Goal: Task Accomplishment & Management: Use online tool/utility

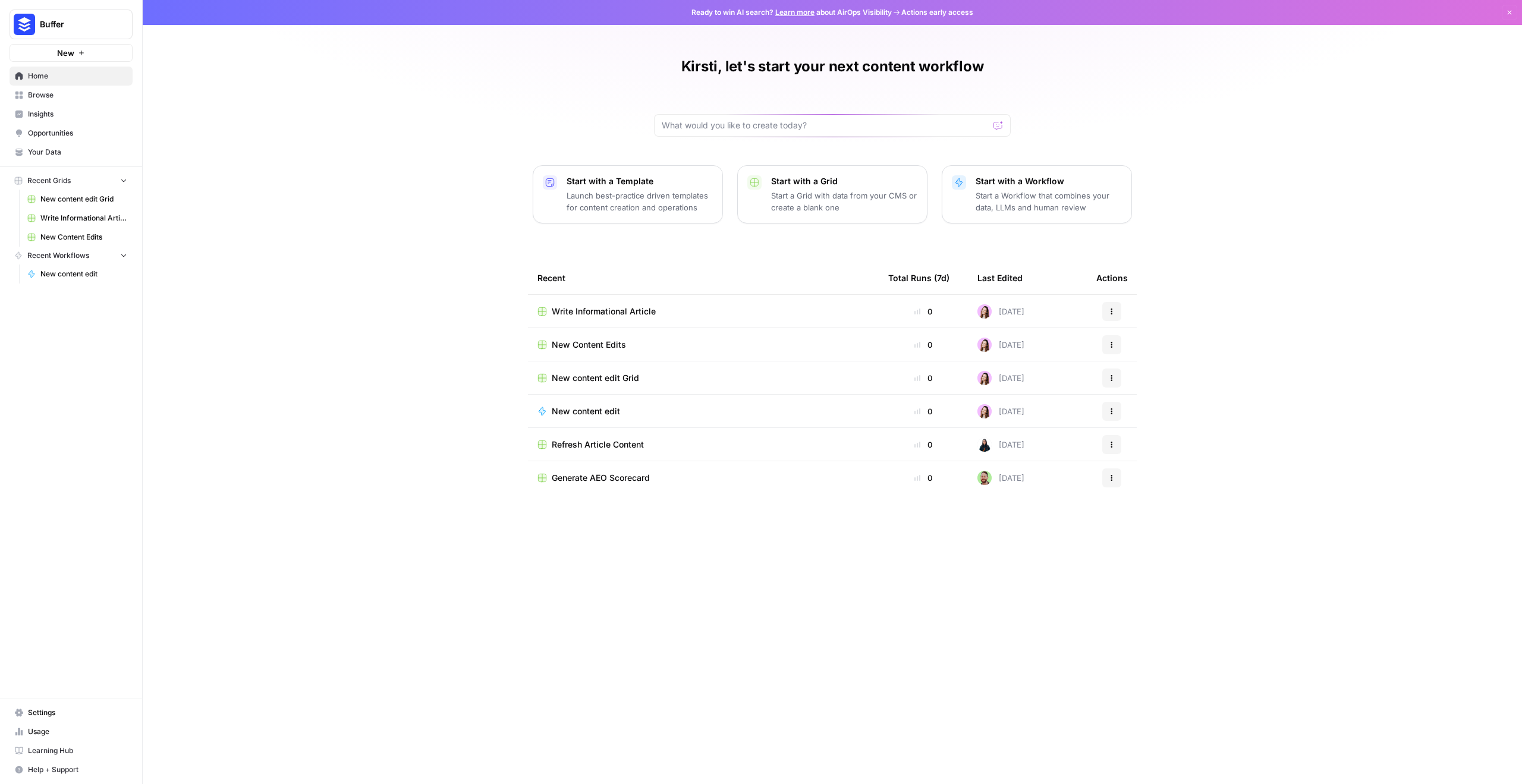
click at [635, 454] on td "Refresh Article Content" at bounding box center [703, 443] width 351 height 32
click at [639, 434] on td "Refresh Article Content" at bounding box center [703, 443] width 351 height 32
click at [638, 446] on span "Refresh Article Content" at bounding box center [598, 444] width 92 height 12
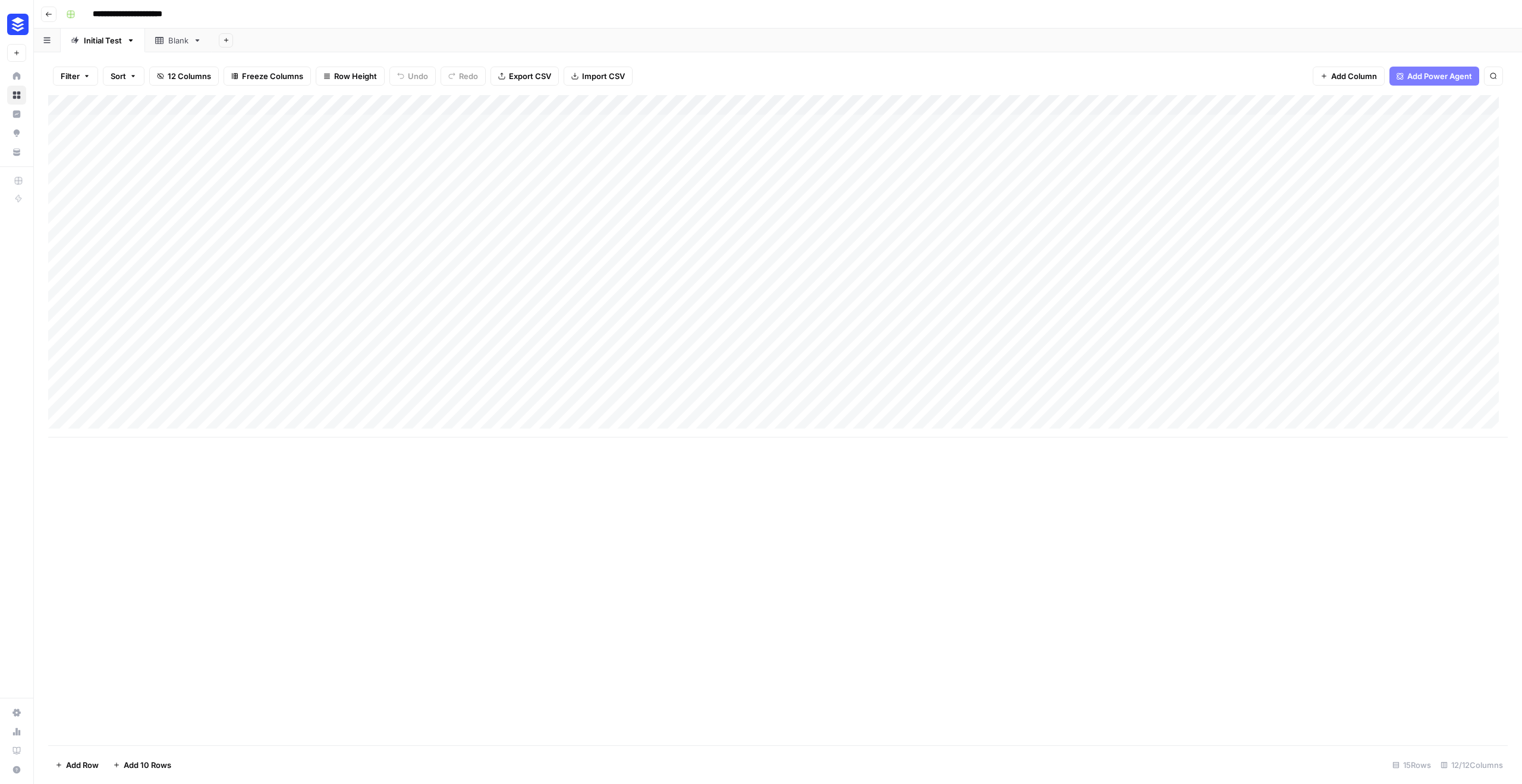
click at [818, 328] on div "Add Column" at bounding box center [778, 266] width 1459 height 343
click at [803, 326] on div "Add Column" at bounding box center [778, 266] width 1459 height 343
drag, startPoint x: 806, startPoint y: 327, endPoint x: 697, endPoint y: 326, distance: 109.0
click at [697, 326] on body "**********" at bounding box center [761, 392] width 1522 height 784
click at [945, 582] on div "Add Column" at bounding box center [778, 420] width 1459 height 650
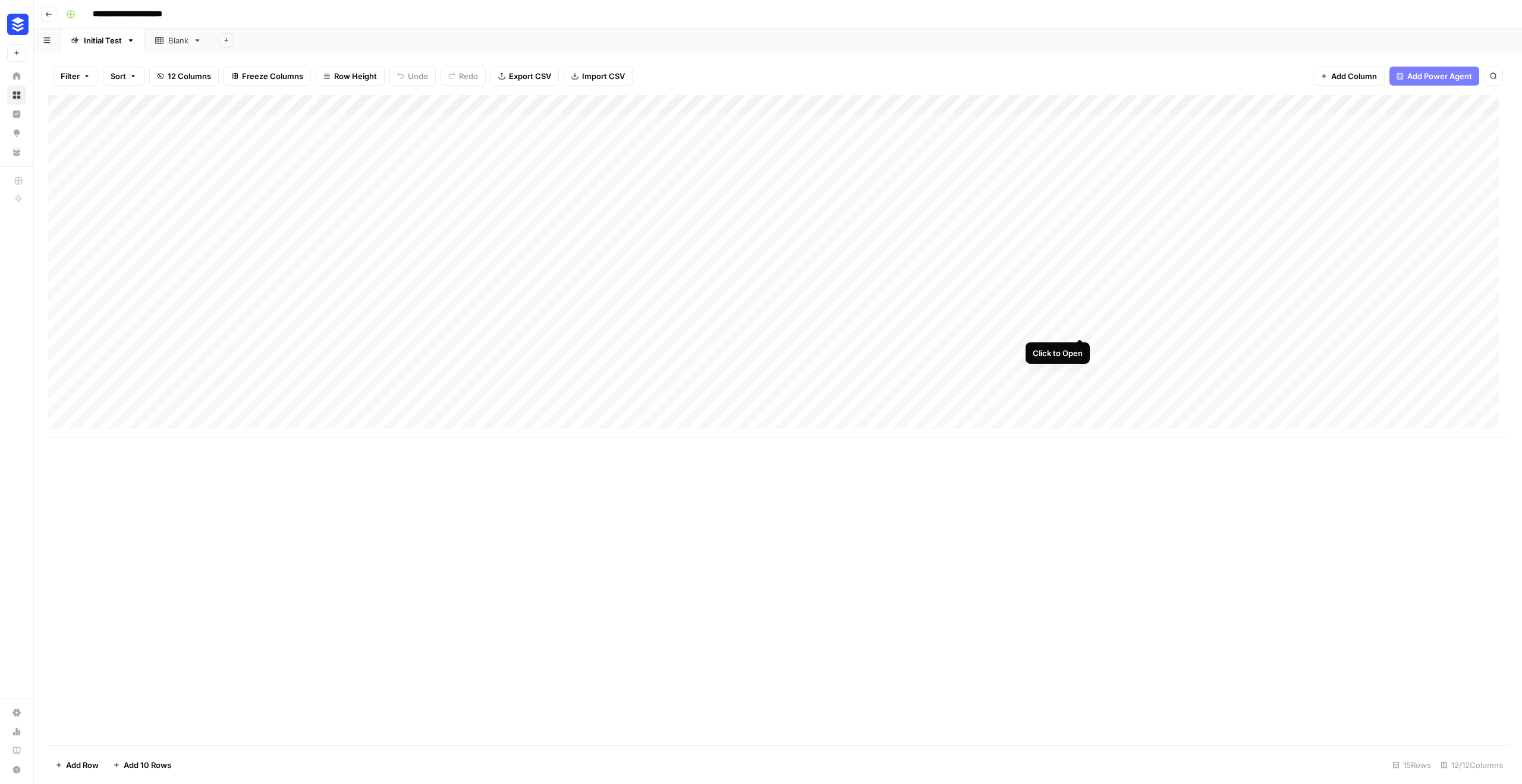
click at [1083, 324] on div "Add Column" at bounding box center [778, 266] width 1459 height 343
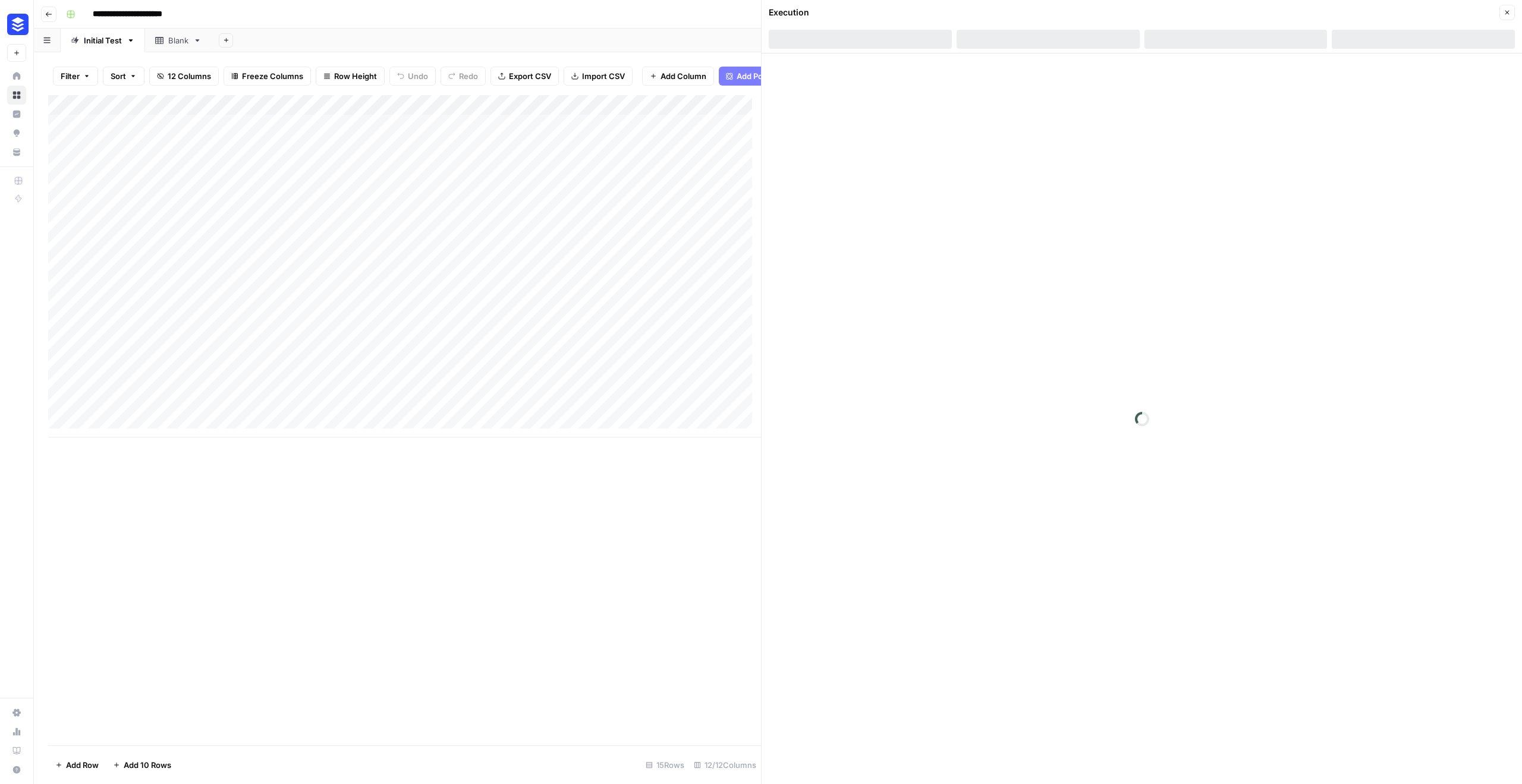
click at [1512, 12] on button "Close" at bounding box center [1506, 12] width 16 height 16
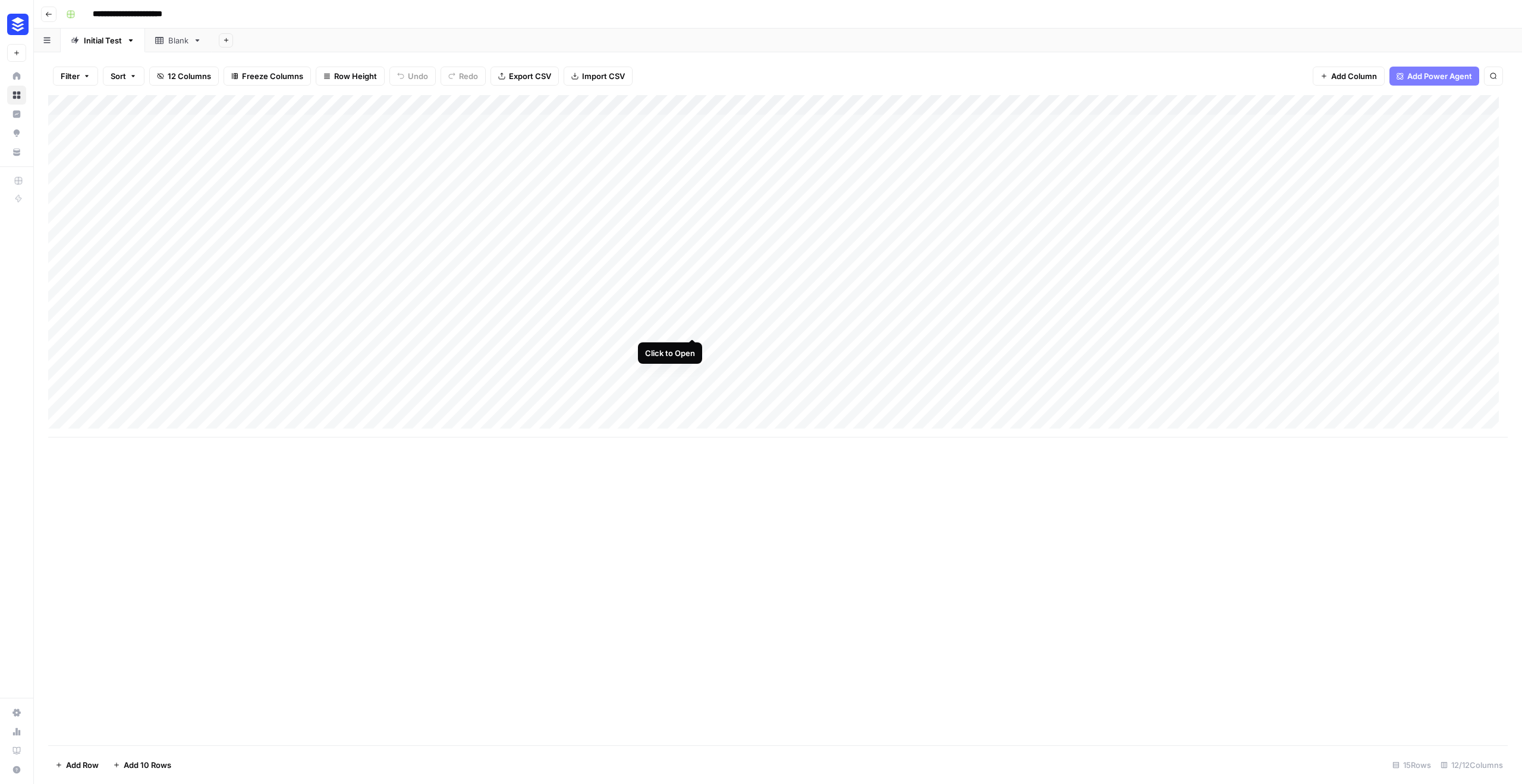
click at [689, 327] on div "Add Column" at bounding box center [778, 266] width 1459 height 343
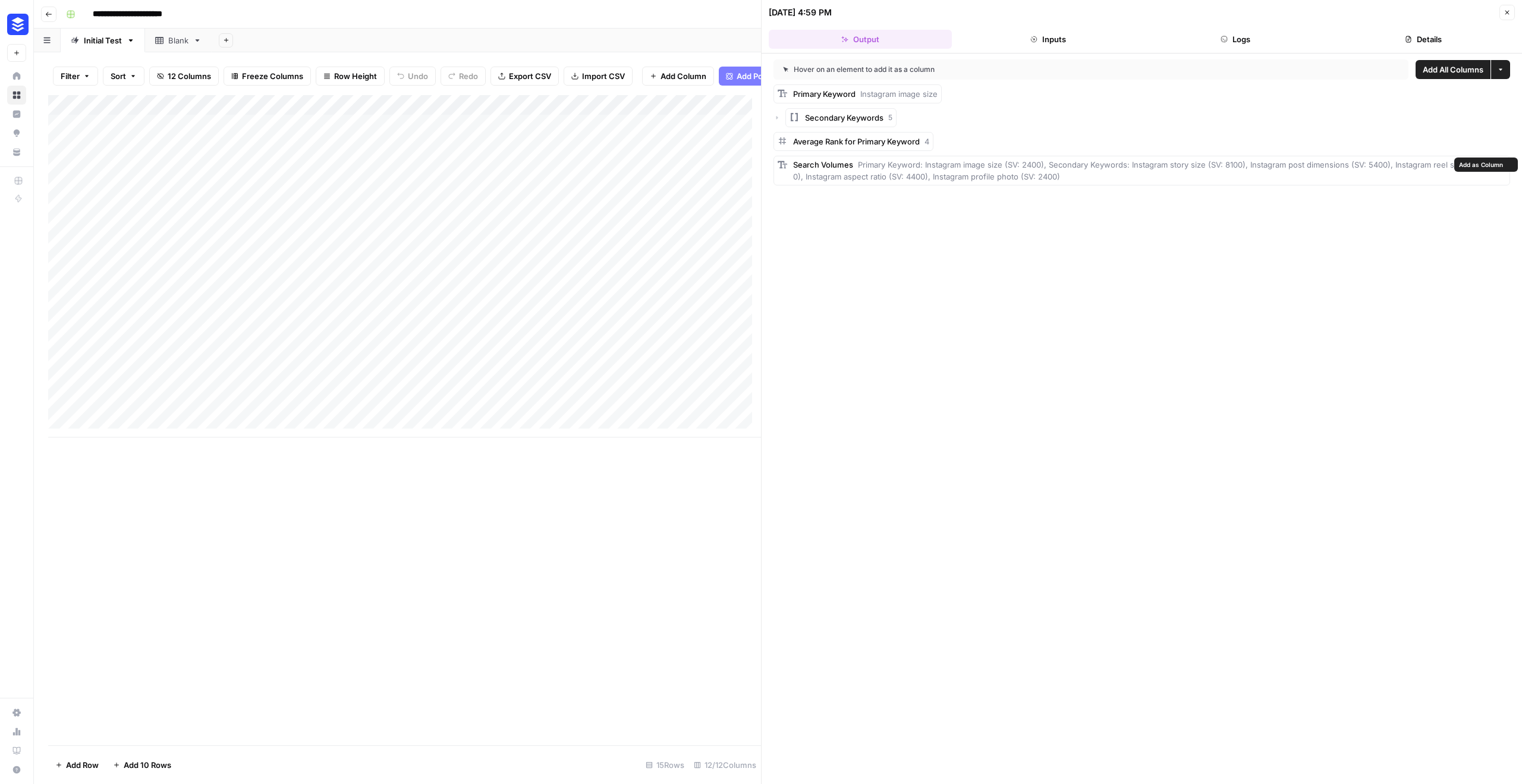
click at [1138, 167] on span "Primary Keyword: Instagram image size (SV: 2400), Secondary Keywords: Instagram…" at bounding box center [1146, 170] width 706 height 21
drag, startPoint x: 1130, startPoint y: 165, endPoint x: 1203, endPoint y: 167, distance: 73.0
click at [1203, 167] on span "Primary Keyword: Instagram image size (SV: 2400), Secondary Keywords: Instagram…" at bounding box center [1146, 170] width 706 height 21
copy span "Instagram story size"
drag, startPoint x: 1247, startPoint y: 163, endPoint x: 1347, endPoint y: 163, distance: 100.0
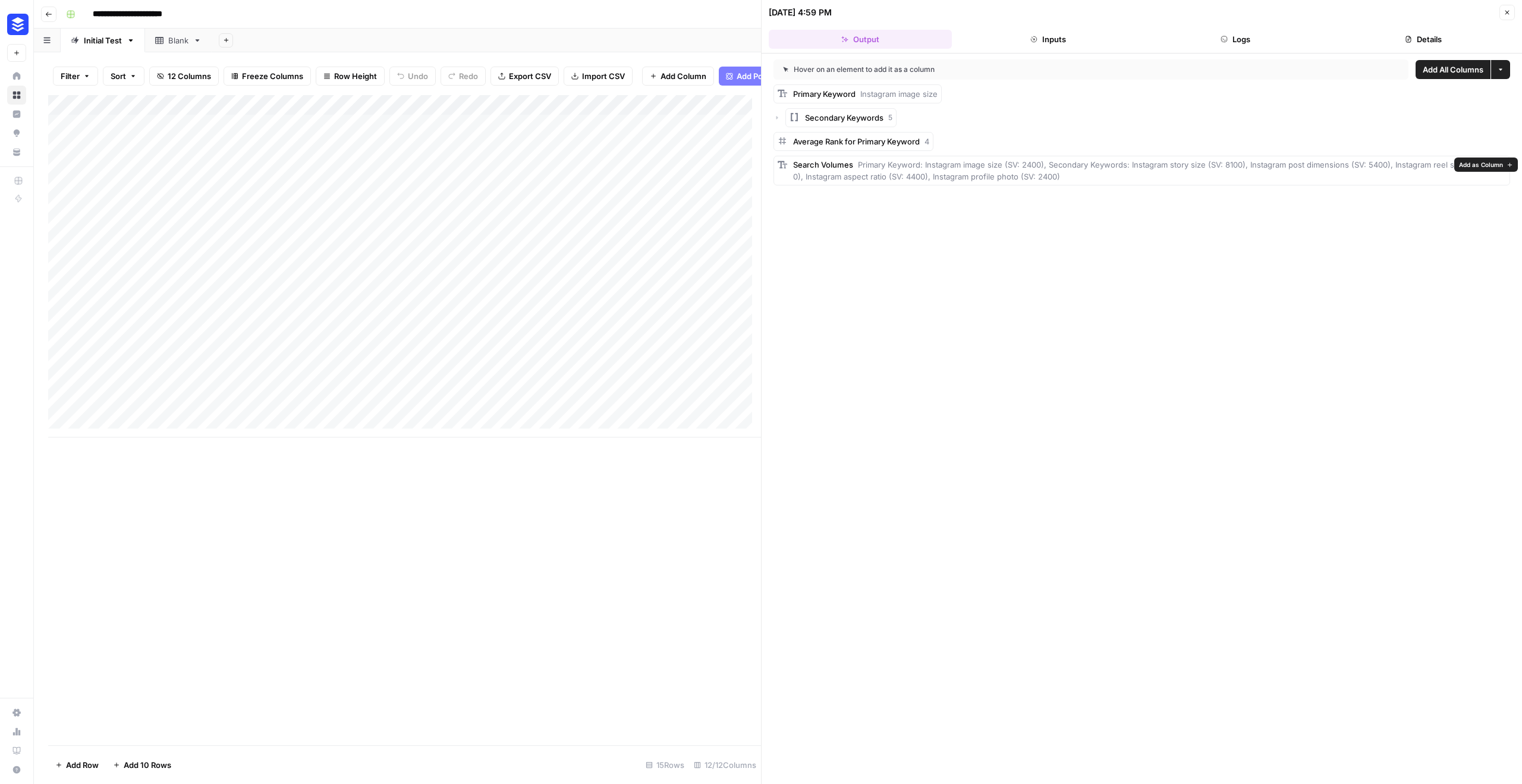
click at [1347, 163] on span "Primary Keyword: Instagram image size (SV: 2400), Secondary Keywords: Instagram…" at bounding box center [1146, 170] width 706 height 21
copy span "Instagram post dimensions"
